Goal: Entertainment & Leisure: Consume media (video, audio)

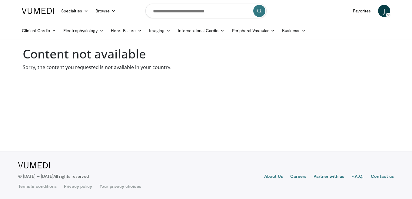
click at [245, 105] on body "Specialties Adult & Family Medicine Allergy, Asthma, Immunology Anesthesiology …" at bounding box center [206, 99] width 412 height 199
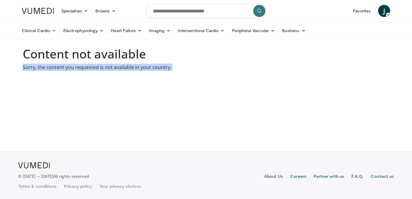
click at [245, 105] on body "Specialties Adult & Family Medicine Allergy, Asthma, Immunology Anesthesiology …" at bounding box center [206, 99] width 412 height 199
click at [82, 82] on body "Specialties Adult & Family Medicine Allergy, Asthma, Immunology Anesthesiology …" at bounding box center [206, 99] width 412 height 199
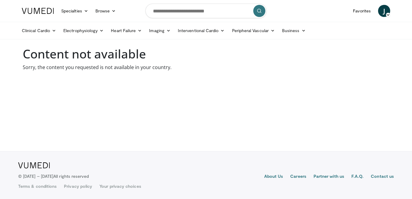
click at [45, 12] on img at bounding box center [38, 11] width 32 height 6
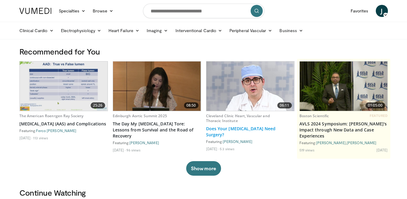
click at [225, 129] on link "Does Your [MEDICAL_DATA] Need Surgery?" at bounding box center [250, 132] width 89 height 12
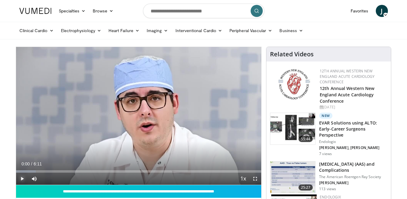
click at [20, 179] on span "Video Player" at bounding box center [22, 179] width 12 height 12
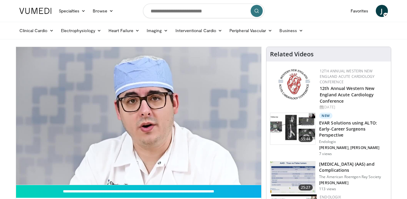
click at [323, 129] on h3 "EVAR Solutions using ALTO: Early-Career Surgeons Perspective" at bounding box center [353, 129] width 68 height 18
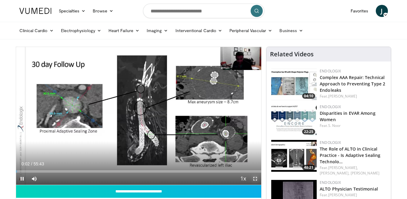
click at [255, 180] on span "Video Player" at bounding box center [255, 179] width 12 height 12
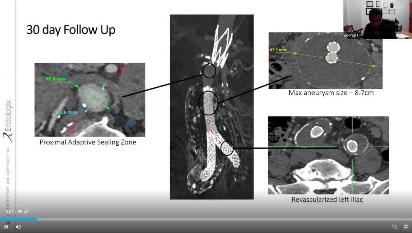
click at [407, 199] on span "Video Player" at bounding box center [406, 226] width 12 height 12
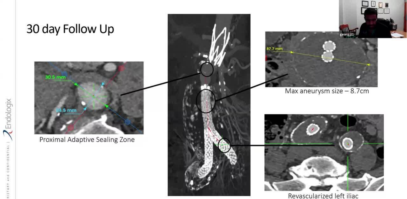
scroll to position [303, 0]
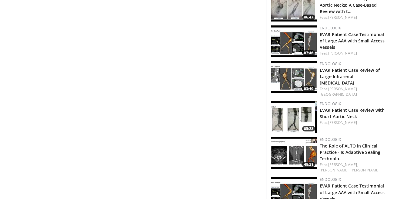
click at [327, 120] on div "Feat. N. Mouawad" at bounding box center [353, 122] width 66 height 5
click at [323, 107] on link "EVAR Patient Case Review with Short Aortic Neck" at bounding box center [352, 113] width 65 height 12
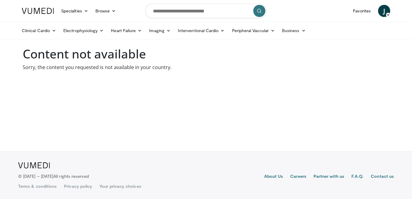
click at [172, 139] on body "Specialties Adult & Family Medicine Allergy, [MEDICAL_DATA], Immunology Anesthe…" at bounding box center [206, 99] width 412 height 199
click at [176, 112] on body "Specialties Adult & Family Medicine Allergy, [MEDICAL_DATA], Immunology Anesthe…" at bounding box center [206, 99] width 412 height 199
drag, startPoint x: 176, startPoint y: 109, endPoint x: 169, endPoint y: 87, distance: 22.6
click at [174, 102] on body "Specialties Adult & Family Medicine Allergy, [MEDICAL_DATA], Immunology Anesthe…" at bounding box center [206, 99] width 412 height 199
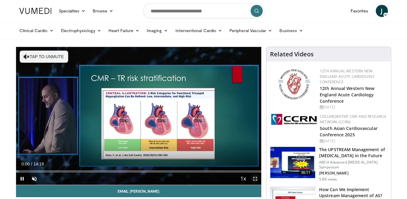
click at [256, 179] on span "Video Player" at bounding box center [255, 179] width 12 height 12
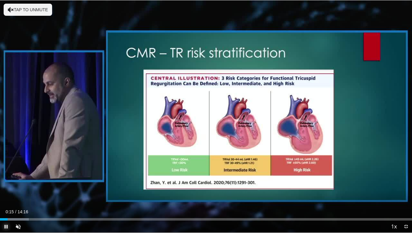
click at [4, 199] on span "Video Player" at bounding box center [6, 226] width 12 height 12
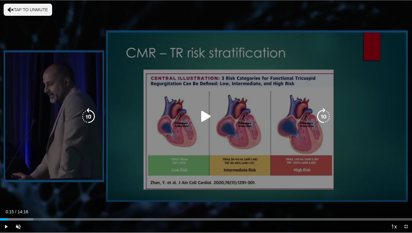
click at [207, 119] on icon "Video Player" at bounding box center [206, 116] width 17 height 17
click at [203, 187] on div "10 seconds Tap to unmute" at bounding box center [206, 116] width 412 height 233
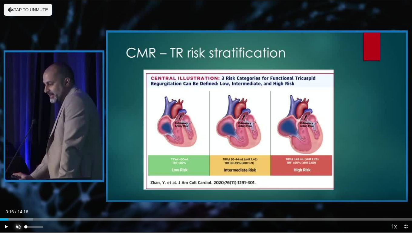
click at [15, 199] on span "Video Player" at bounding box center [18, 226] width 12 height 12
click at [5, 199] on span "Video Player" at bounding box center [6, 226] width 12 height 12
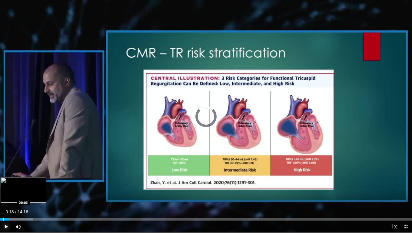
click at [3, 199] on div "Progress Bar" at bounding box center [3, 219] width 1 height 2
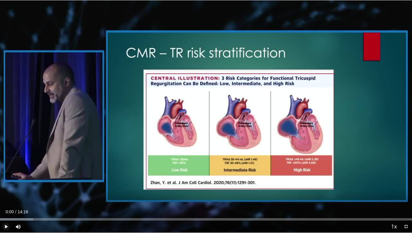
drag, startPoint x: 3, startPoint y: 218, endPoint x: 0, endPoint y: 219, distance: 3.5
click at [0, 199] on div "Progress Bar" at bounding box center [0, 219] width 1 height 2
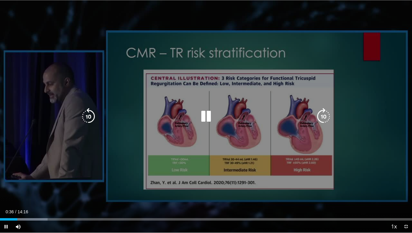
click at [107, 199] on div "10 seconds Tap to unmute" at bounding box center [206, 116] width 412 height 233
click at [278, 143] on div "10 seconds Tap to unmute" at bounding box center [206, 116] width 412 height 233
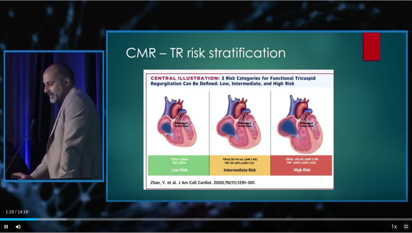
click at [407, 199] on span "Video Player" at bounding box center [406, 226] width 12 height 12
